Goal: Navigation & Orientation: Find specific page/section

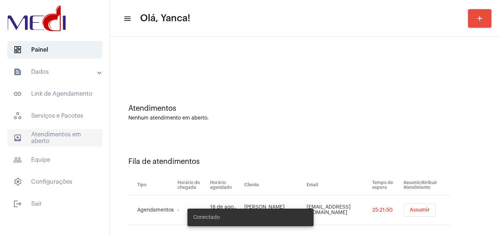
click at [62, 136] on span "outbox_outline Atendimentos em aberto" at bounding box center [54, 138] width 95 height 18
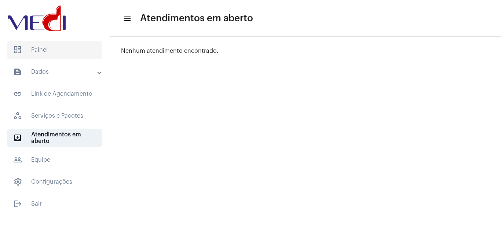
click at [59, 45] on span "dashboard Painel" at bounding box center [54, 50] width 95 height 18
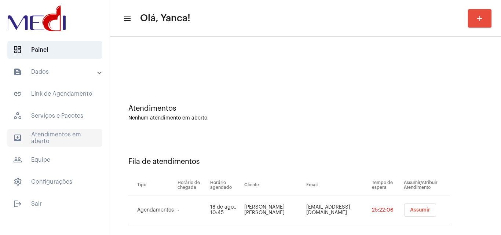
click at [60, 140] on span "outbox_outline Atendimentos em aberto" at bounding box center [54, 138] width 95 height 18
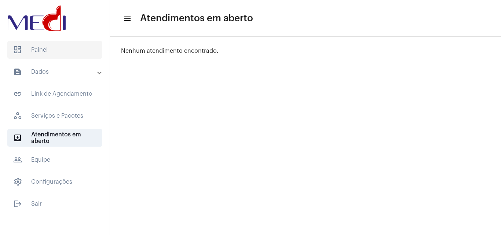
click at [59, 50] on span "dashboard Painel" at bounding box center [54, 50] width 95 height 18
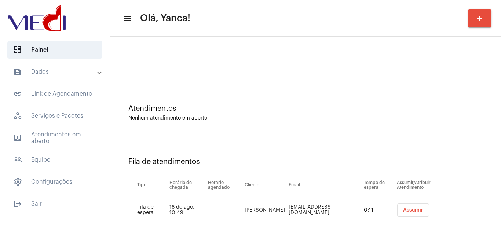
scroll to position [10, 0]
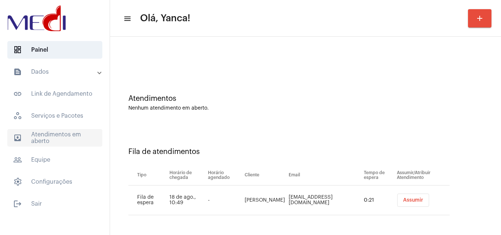
click at [70, 140] on span "outbox_outline Atendimentos em aberto" at bounding box center [54, 138] width 95 height 18
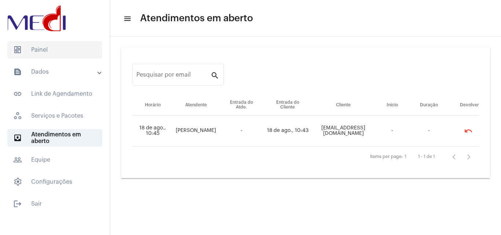
click at [65, 47] on span "dashboard Painel" at bounding box center [54, 50] width 95 height 18
